Goal: Communication & Community: Ask a question

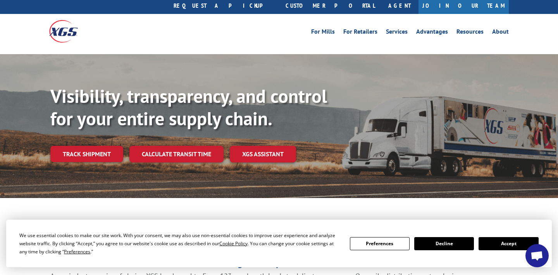
scroll to position [20, 0]
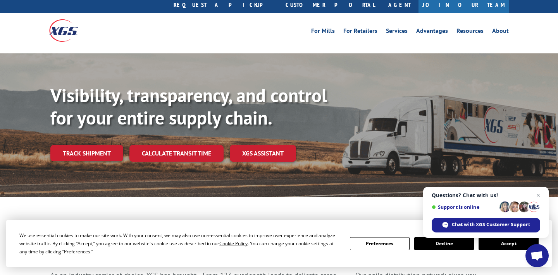
click at [511, 247] on button "Accept" at bounding box center [508, 243] width 60 height 13
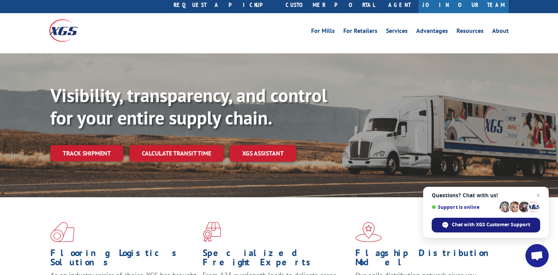
click at [502, 228] on span "Chat with XGS Customer Support" at bounding box center [491, 225] width 78 height 7
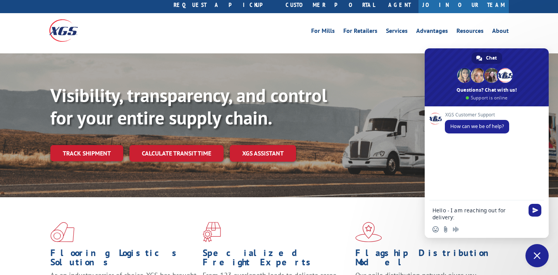
paste textarea "17402711"
type textarea "Hello - I am reaching out for delivery: 17402711"
click at [527, 209] on div "Hello - I am reaching out for delivery: 17402711" at bounding box center [487, 212] width 124 height 22
click at [532, 211] on span "Send" at bounding box center [535, 211] width 6 height 6
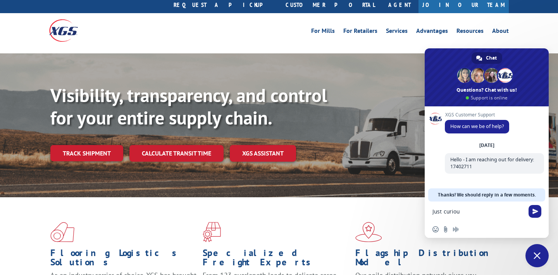
scroll to position [0, 0]
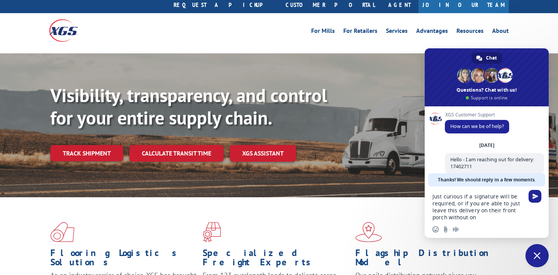
type textarea "Just curious if a signature will be required, or if you are able to just leave …"
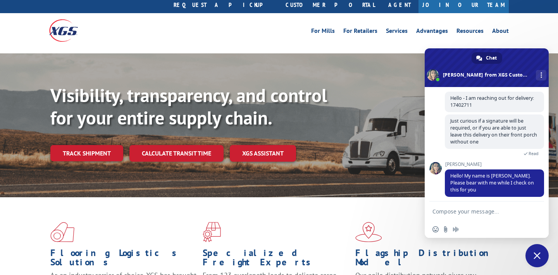
scroll to position [39, 0]
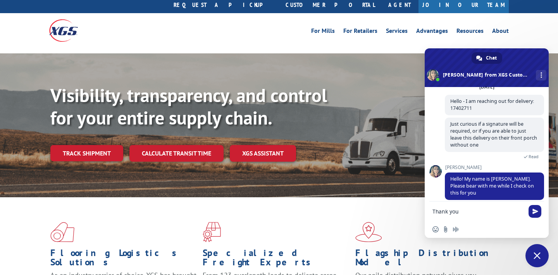
type textarea "Thank you!"
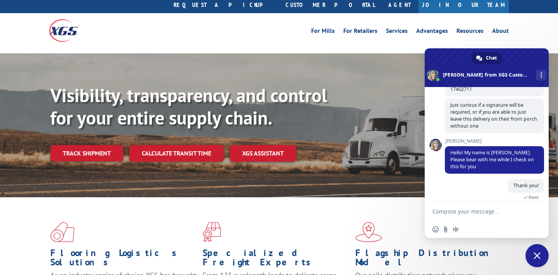
scroll to position [99, 0]
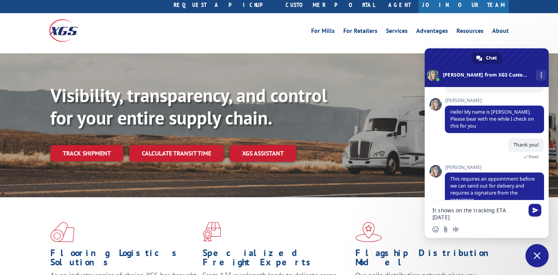
type textarea "It shows on the tracking ETA [DATE]?"
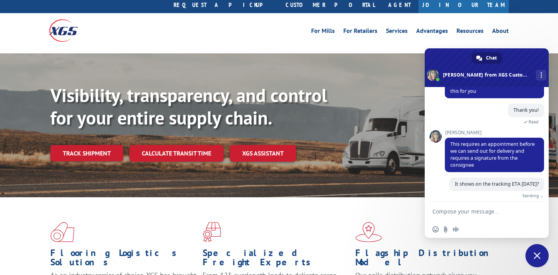
scroll to position [125, 0]
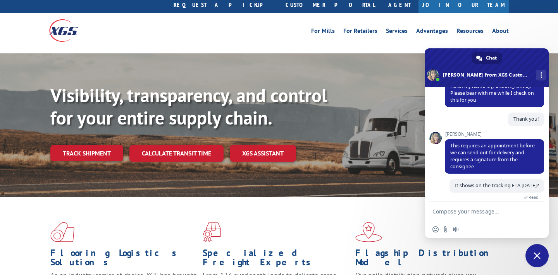
click at [443, 212] on textarea "Compose your message..." at bounding box center [477, 211] width 91 height 7
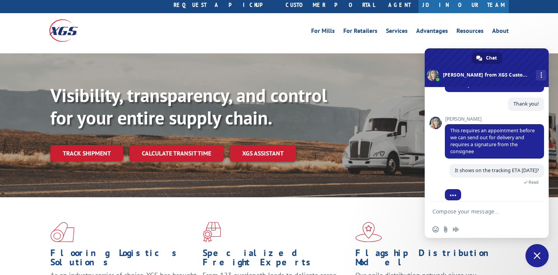
type textarea "l"
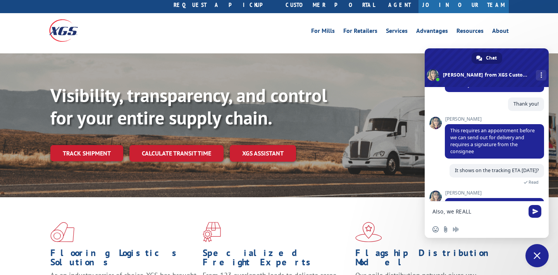
scroll to position [172, 0]
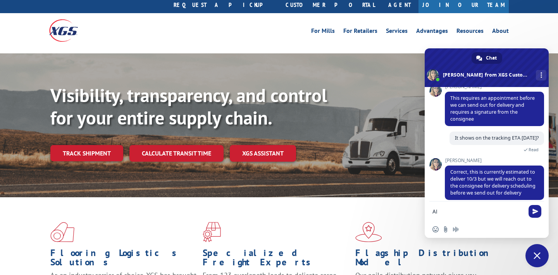
type textarea "A"
type textarea "o"
type textarea "O"
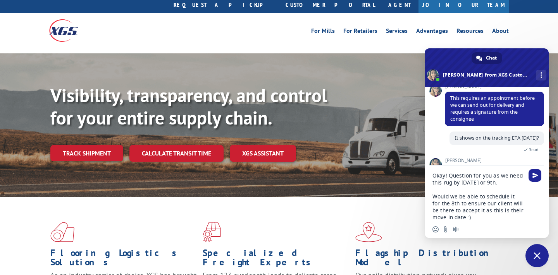
type textarea "Okay! Question for you as we need this rug by [DATE] or 9th. Would we be able t…"
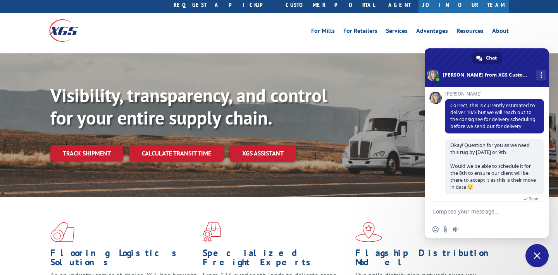
scroll to position [233, 0]
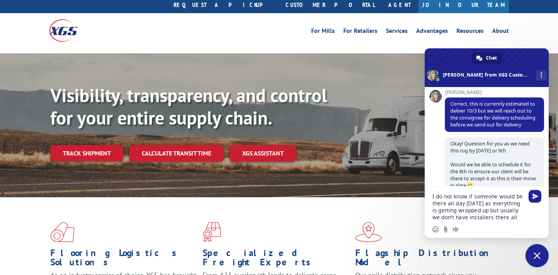
type textarea "I do not know if someone would be there all day [DATE] as everything is getting…"
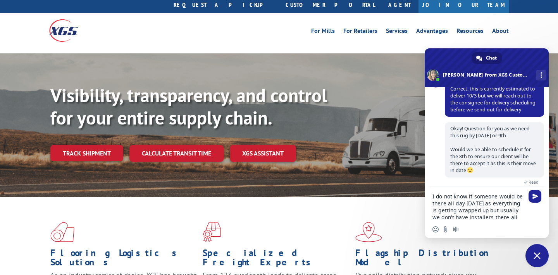
click at [456, 205] on textarea "I do not know if someone would be there all day [DATE] as everything is getting…" at bounding box center [477, 207] width 91 height 28
drag, startPoint x: 433, startPoint y: 196, endPoint x: 515, endPoint y: 227, distance: 87.8
click at [515, 227] on div "I do not know if someone would be there all day [DATE] as everything is getting…" at bounding box center [487, 213] width 124 height 52
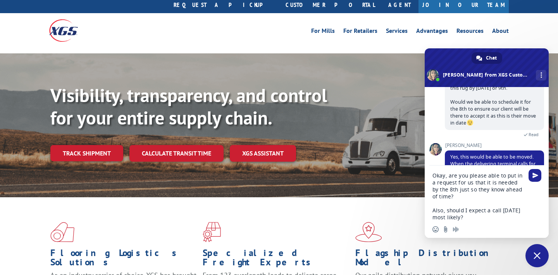
scroll to position [332, 0]
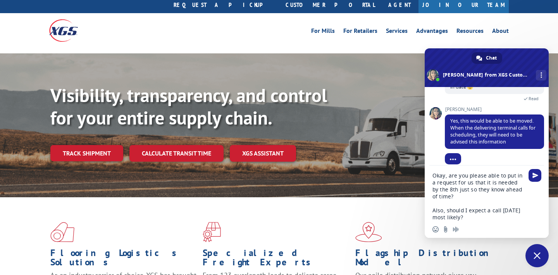
drag, startPoint x: 466, startPoint y: 218, endPoint x: 428, endPoint y: 174, distance: 58.5
click at [428, 174] on div "Okay, are you please able to put in a request for us that it is needed by the 8…" at bounding box center [487, 194] width 124 height 57
click at [451, 192] on textarea "Okay, are you please able to put in a request for us that it is needed by the 8…" at bounding box center [477, 196] width 91 height 49
click at [465, 189] on textarea "Okay, are you please able to put in a request for us that it is needed by the 8…" at bounding box center [477, 196] width 91 height 49
drag, startPoint x: 481, startPoint y: 189, endPoint x: 463, endPoint y: 189, distance: 18.2
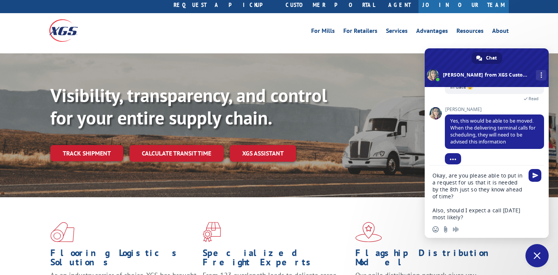
click at [463, 189] on textarea "Okay, are you please able to put in a request for us that it is needed by the 8…" at bounding box center [477, 196] width 91 height 49
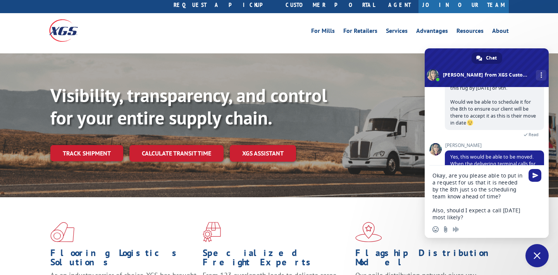
click at [446, 195] on textarea "Okay, are you please able to put in a request for us that it is needed by the 8…" at bounding box center [477, 196] width 91 height 49
type textarea "Okay, are you please able to put in a request for us that it is needed by the 8…"
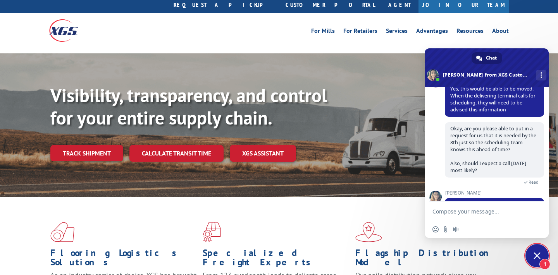
scroll to position [396, 0]
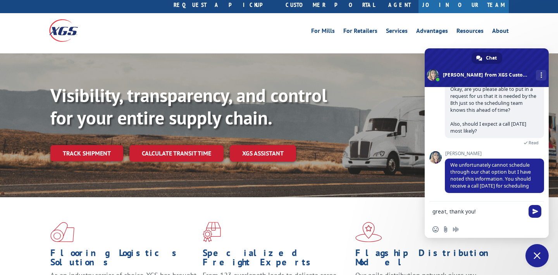
type textarea "great, thank you!!"
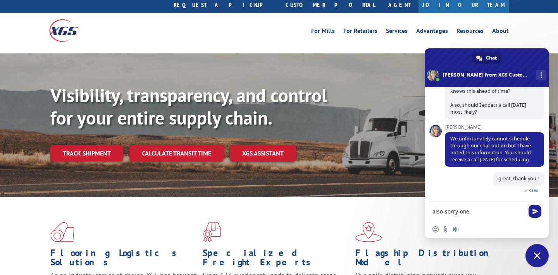
scroll to position [449, 0]
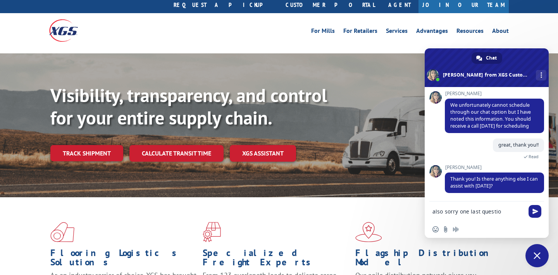
type textarea "also sorry one last question"
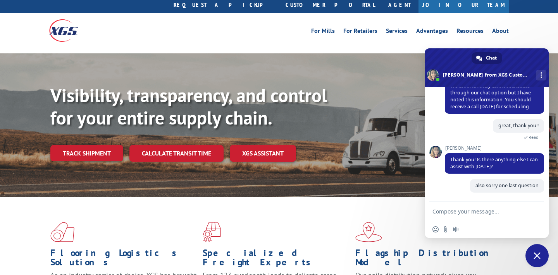
scroll to position [468, 0]
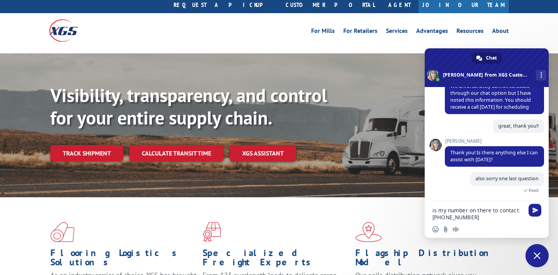
type textarea "is my number on there to contact: [PHONE_NUMBER]"
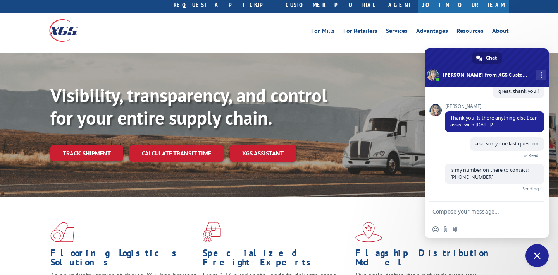
scroll to position [483, 0]
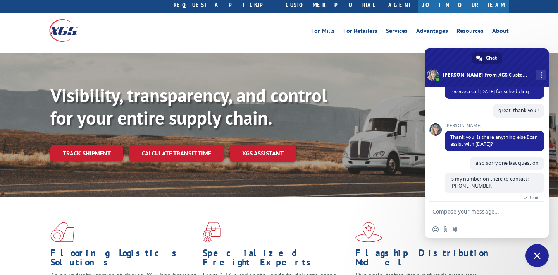
click at [88, 13] on div at bounding box center [106, 30] width 115 height 34
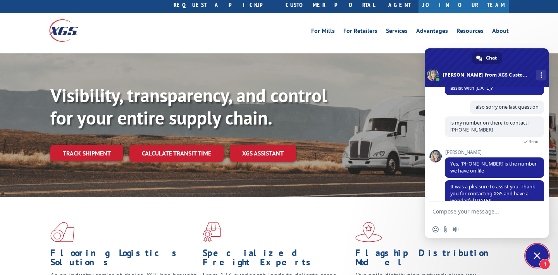
scroll to position [582, 0]
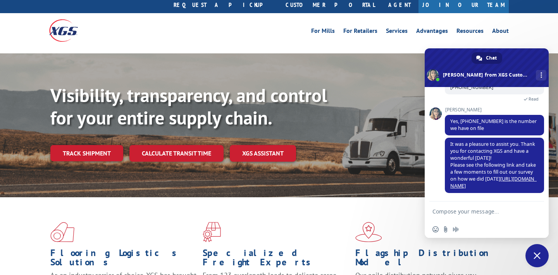
click at [477, 215] on textarea "Compose your message..." at bounding box center [477, 211] width 91 height 7
type textarea "Thank you!"
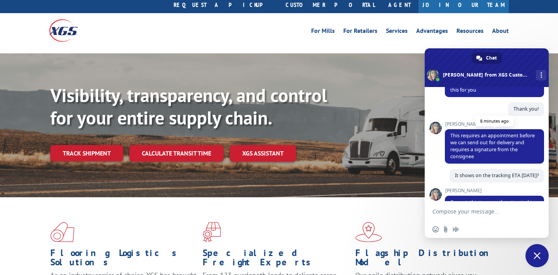
scroll to position [130, 0]
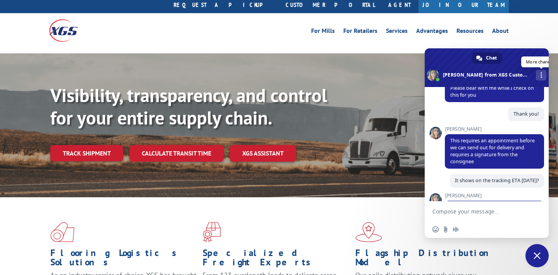
click at [543, 74] on div "More channels" at bounding box center [541, 75] width 10 height 10
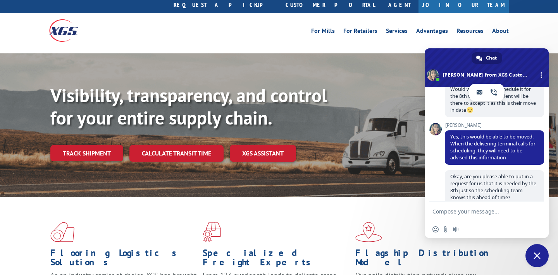
scroll to position [433, 0]
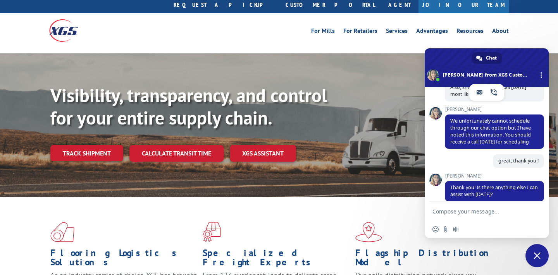
click at [417, 48] on div at bounding box center [279, 51] width 558 height 6
